Goal: Task Accomplishment & Management: Manage account settings

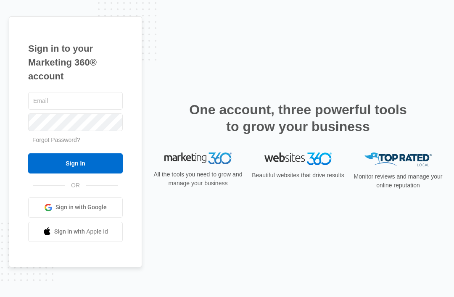
click at [96, 110] on input "text" at bounding box center [75, 101] width 94 height 18
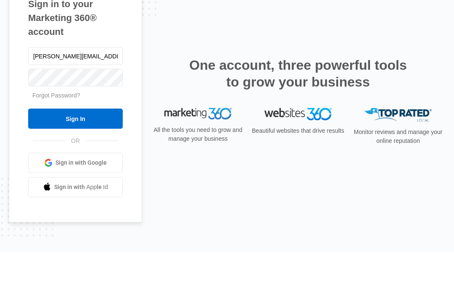
type input "[PERSON_NAME][EMAIL_ADDRESS][DOMAIN_NAME]"
click at [75, 153] on input "Sign In" at bounding box center [75, 163] width 94 height 20
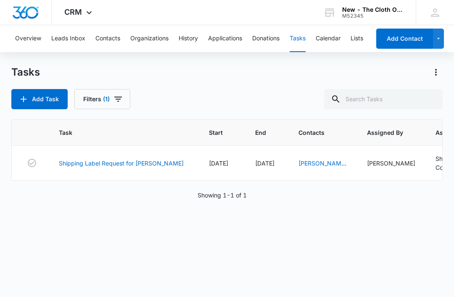
click at [136, 165] on link "Shipping Label Request for [PERSON_NAME]" at bounding box center [121, 163] width 125 height 9
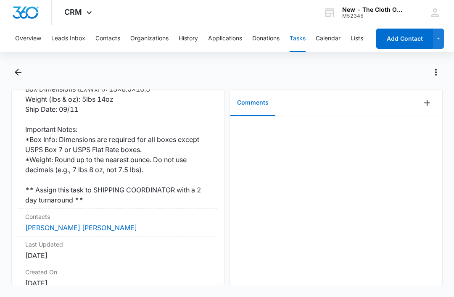
scroll to position [244, 0]
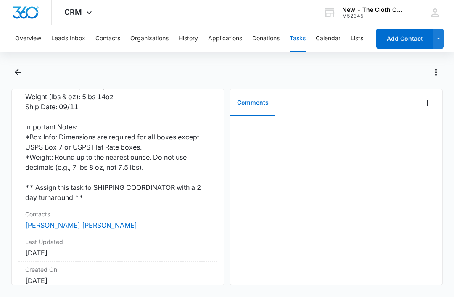
click at [83, 221] on link "[PERSON_NAME] [PERSON_NAME]" at bounding box center [81, 225] width 112 height 8
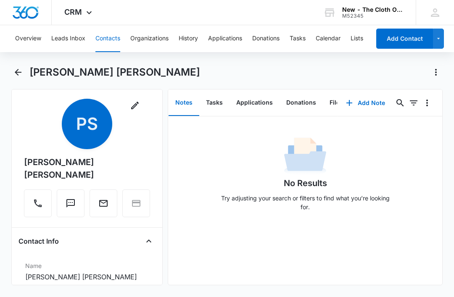
scroll to position [11, 0]
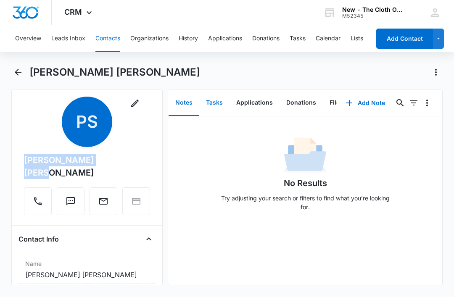
click at [215, 106] on button "Tasks" at bounding box center [214, 103] width 30 height 26
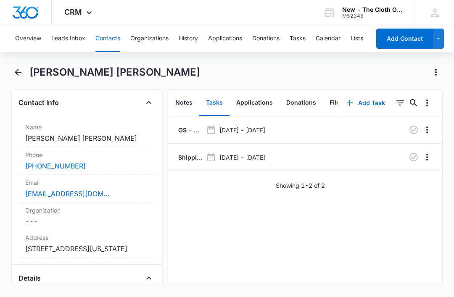
scroll to position [149, 0]
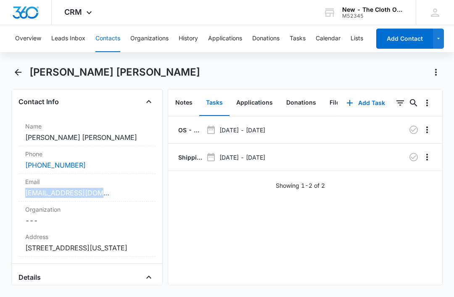
click at [184, 129] on p "OS - Shipped package for Paola Sofia Herrera (zone #3) *SPANISH*" at bounding box center [189, 130] width 26 height 9
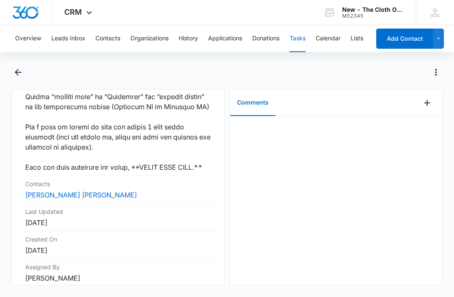
scroll to position [757, 0]
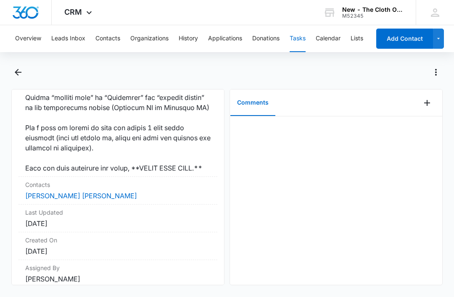
click at [70, 199] on link "Paola Sofia Herrera" at bounding box center [81, 196] width 112 height 8
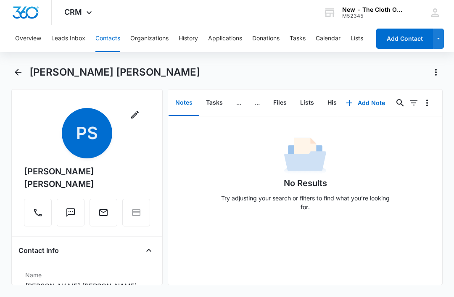
click at [210, 103] on button "Tasks" at bounding box center [214, 103] width 30 height 26
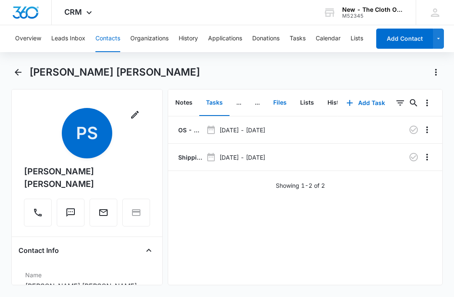
click at [279, 100] on button "Files" at bounding box center [279, 103] width 27 height 26
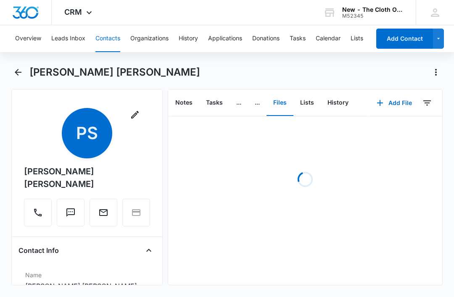
click at [391, 105] on button "Add File" at bounding box center [394, 103] width 52 height 20
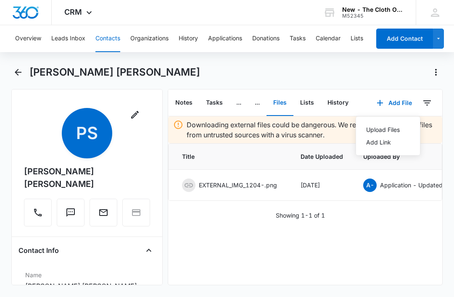
click at [391, 131] on div "Upload Files" at bounding box center [383, 130] width 34 height 6
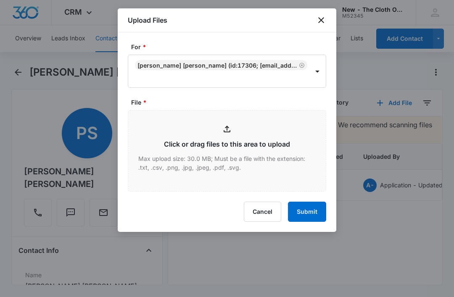
click at [249, 153] on input "File *" at bounding box center [226, 150] width 197 height 81
type input "C:\fakepath\2025-09-10---Paola-Sofia-Herrera---9434636106194298243833.pdf"
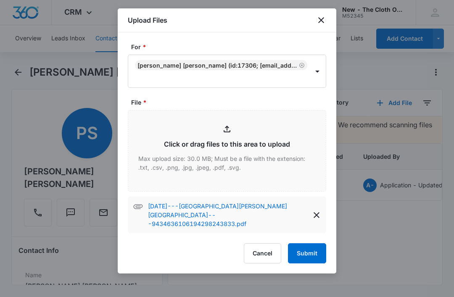
click at [311, 244] on button "Submit" at bounding box center [307, 253] width 38 height 20
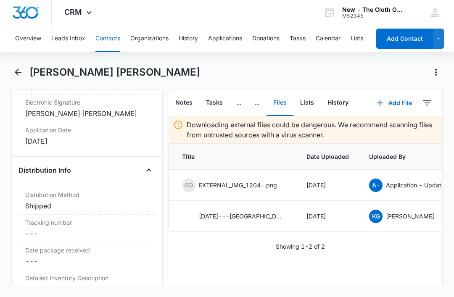
scroll to position [1996, 0]
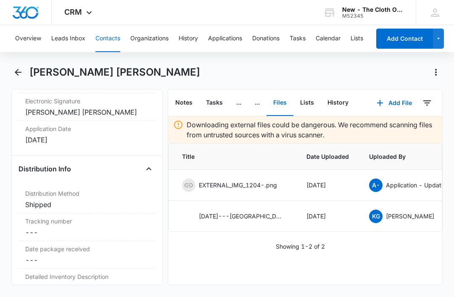
click at [73, 227] on dd "Cancel Save Changes ---" at bounding box center [86, 232] width 123 height 10
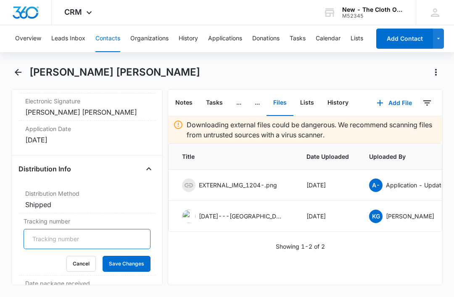
click at [96, 236] on input "Tracking number" at bounding box center [87, 239] width 127 height 20
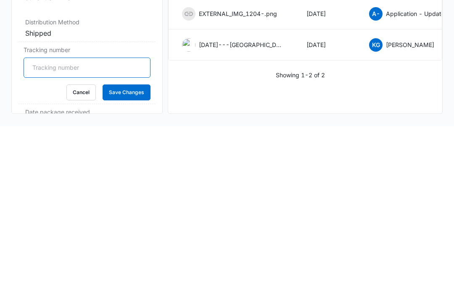
click at [109, 229] on input "Tracking number" at bounding box center [87, 239] width 127 height 20
paste input "9434636106194298243833"
type input "9434636106194298243833"
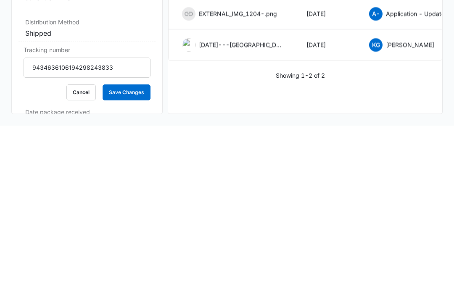
click at [133, 256] on button "Save Changes" at bounding box center [126, 264] width 48 height 16
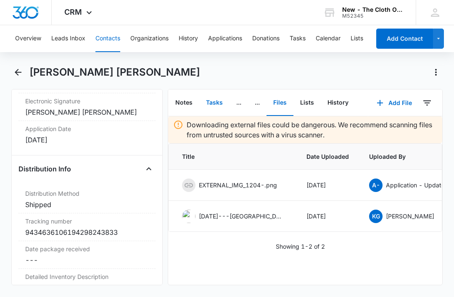
click at [211, 90] on button "Tasks" at bounding box center [214, 103] width 30 height 26
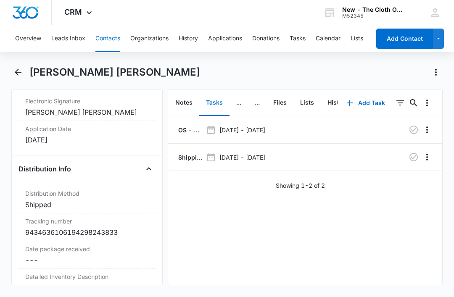
click at [189, 153] on p "Shipping Label Request for Herrera" at bounding box center [189, 157] width 26 height 9
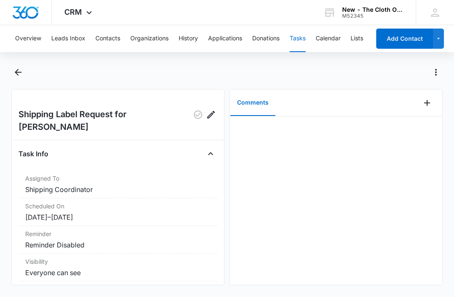
click at [430, 105] on icon "Add Comment" at bounding box center [427, 103] width 10 height 10
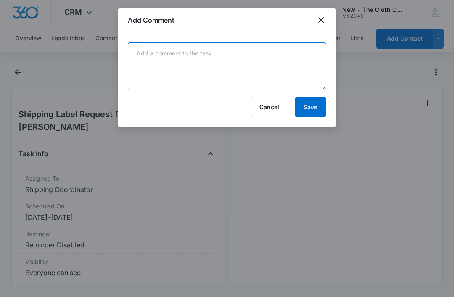
click at [204, 90] on textarea at bounding box center [227, 66] width 198 height 48
click at [206, 68] on textarea at bounding box center [227, 66] width 198 height 48
paste textarea "9434636106194298243833"
type textarea "9434636106194298243833"
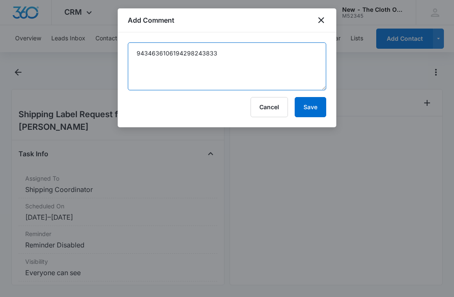
click at [317, 108] on button "Save" at bounding box center [309, 107] width 31 height 20
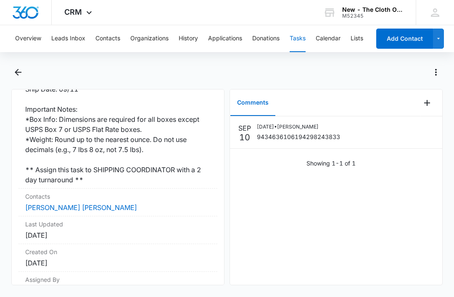
scroll to position [262, 0]
click at [73, 203] on link "Paola Sofia Herrera" at bounding box center [81, 207] width 112 height 8
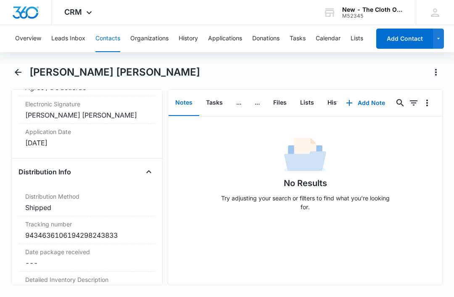
scroll to position [1993, 0]
click at [118, 231] on div "9434636106194298243833" at bounding box center [86, 235] width 123 height 10
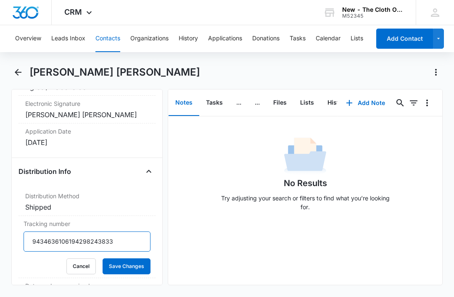
click at [33, 238] on input "9434636106194298243833" at bounding box center [87, 241] width 127 height 20
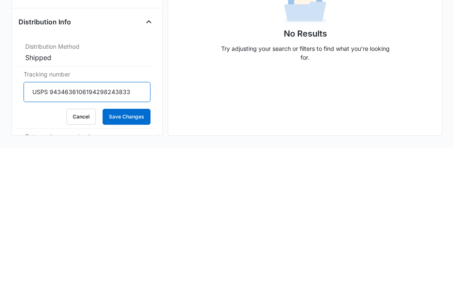
type input "USPS 9434636106194298243833"
click at [136, 258] on button "Save Changes" at bounding box center [126, 266] width 48 height 16
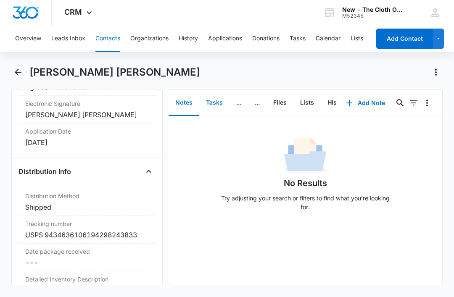
click at [206, 90] on button "Tasks" at bounding box center [214, 103] width 30 height 26
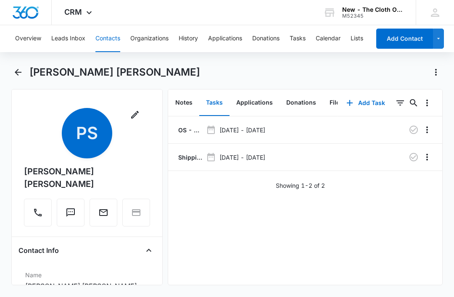
click at [416, 159] on icon "button" at bounding box center [413, 157] width 10 height 10
click at [302, 37] on button "Tasks" at bounding box center [297, 38] width 16 height 27
